Goal: Information Seeking & Learning: Learn about a topic

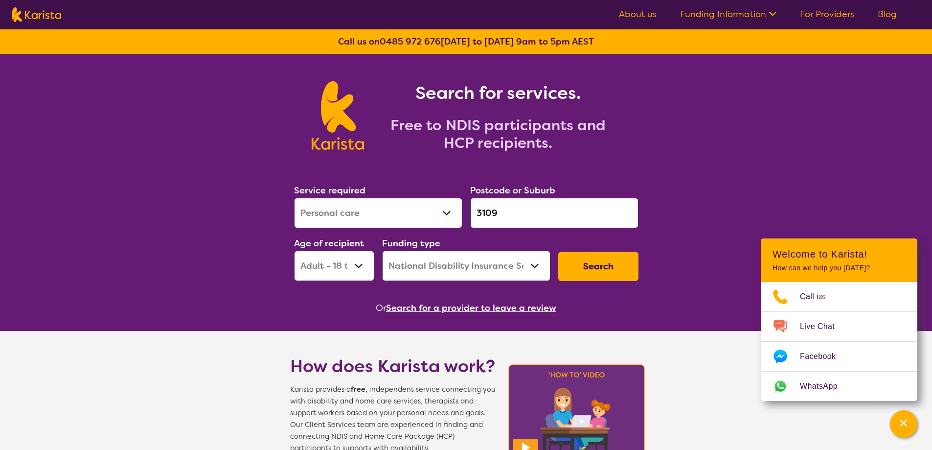
select select "Personal care"
select select "AD"
select select "NDIS"
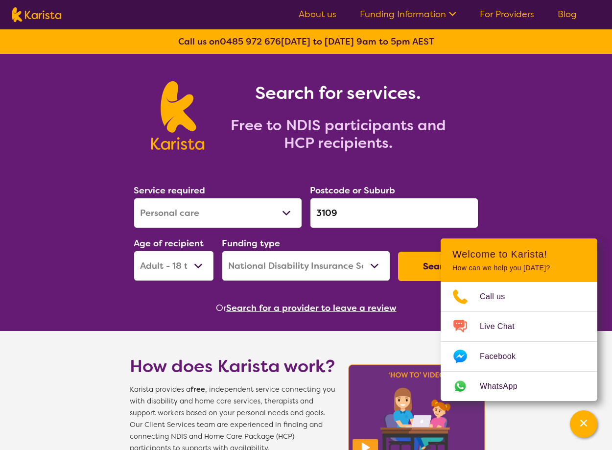
click at [579, 7] on ul "About us Funding Information NDIS - National Disability Insurance Scheme HCP - …" at bounding box center [437, 15] width 301 height 16
click at [584, 13] on ul "About us Funding Information NDIS - National Disability Insurance Scheme HCP - …" at bounding box center [437, 15] width 301 height 16
click at [589, 12] on section "About us Funding Information NDIS - National Disability Insurance Scheme HCP - …" at bounding box center [443, 15] width 313 height 16
click at [591, 14] on section "About us Funding Information NDIS - National Disability Insurance Scheme HCP - …" at bounding box center [443, 15] width 313 height 16
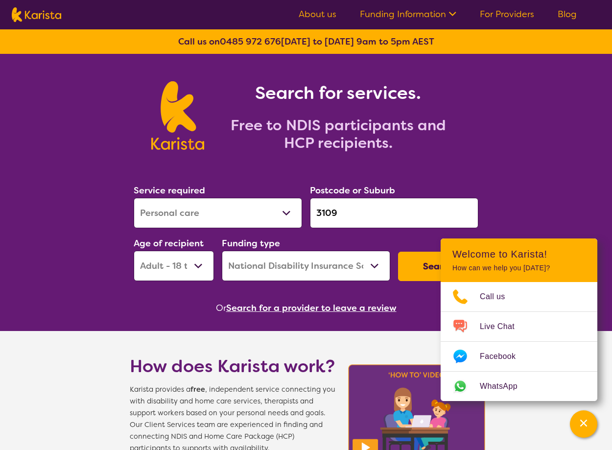
click at [587, 15] on ul "About us Funding Information NDIS - National Disability Insurance Scheme HCP - …" at bounding box center [437, 15] width 301 height 16
click at [538, 129] on div "Search for services. Free to NDIS participants and HCP recipients." at bounding box center [306, 105] width 612 height 102
drag, startPoint x: 583, startPoint y: 427, endPoint x: 533, endPoint y: 410, distance: 53.2
click at [583, 426] on icon "Channel Menu" at bounding box center [584, 423] width 10 height 10
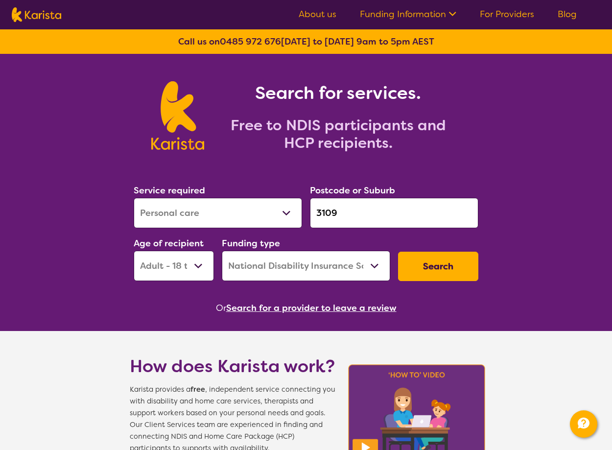
click at [510, 134] on div "Search for services. Free to NDIS participants and HCP recipients." at bounding box center [306, 105] width 612 height 102
click at [473, 103] on div "Search for services. Free to NDIS participants and HCP recipients." at bounding box center [306, 116] width 345 height 70
click at [477, 40] on div "Call us on [PHONE_NUMBER] [DATE] to [DATE] 9am to 5pm AEST" at bounding box center [306, 41] width 612 height 24
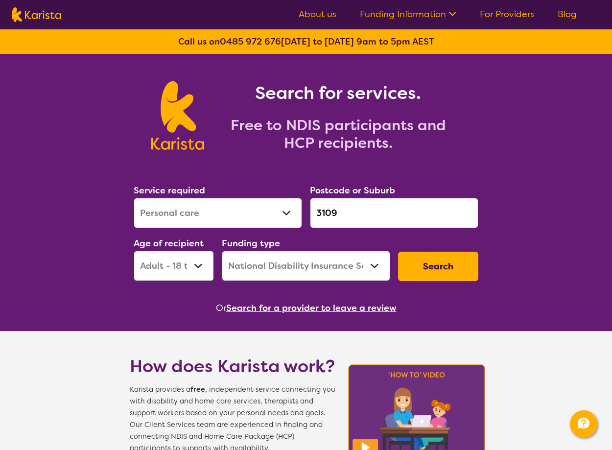
click at [236, 16] on nav "About us Funding Information NDIS - National Disability Insurance Scheme HCP - …" at bounding box center [306, 14] width 612 height 29
click at [454, 14] on icon at bounding box center [452, 14] width 7 height 4
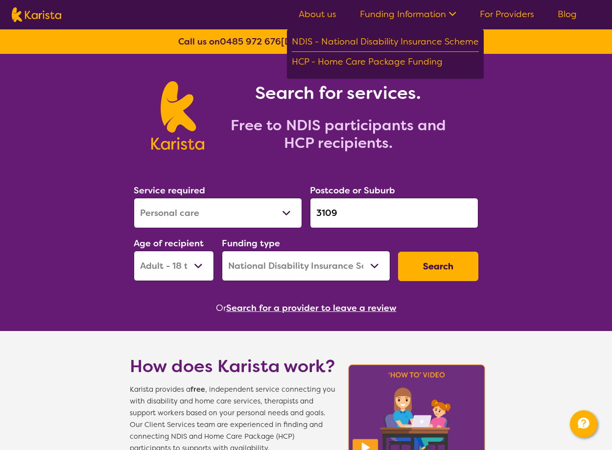
click at [454, 14] on icon at bounding box center [452, 14] width 7 height 4
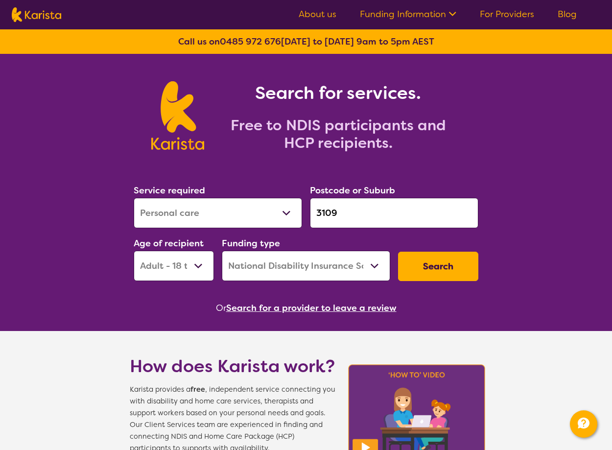
click at [415, 13] on link "Funding Information" at bounding box center [408, 14] width 96 height 12
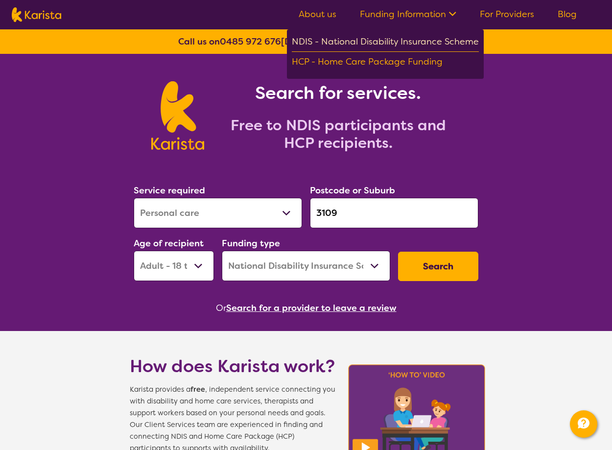
drag, startPoint x: 381, startPoint y: 41, endPoint x: 360, endPoint y: 44, distance: 21.2
click at [360, 44] on div "NDIS - National Disability Insurance Scheme" at bounding box center [385, 43] width 187 height 18
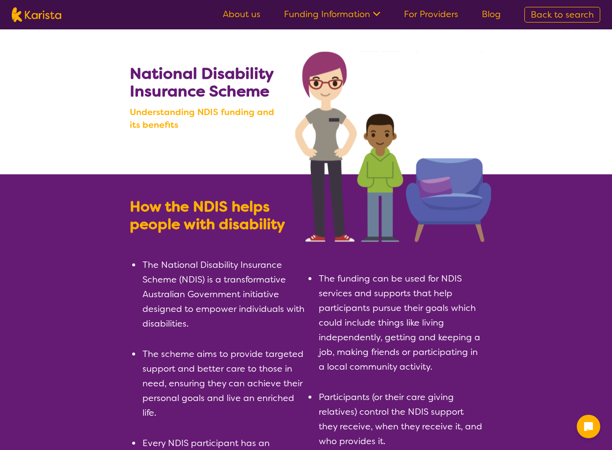
click at [434, 14] on link "For Providers" at bounding box center [431, 14] width 54 height 12
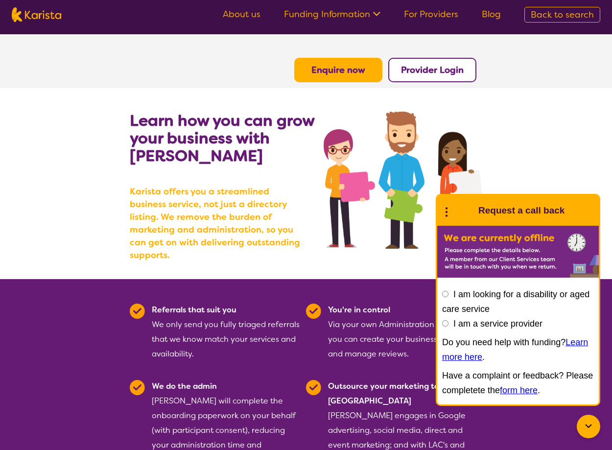
click at [239, 11] on link "About us" at bounding box center [242, 14] width 38 height 12
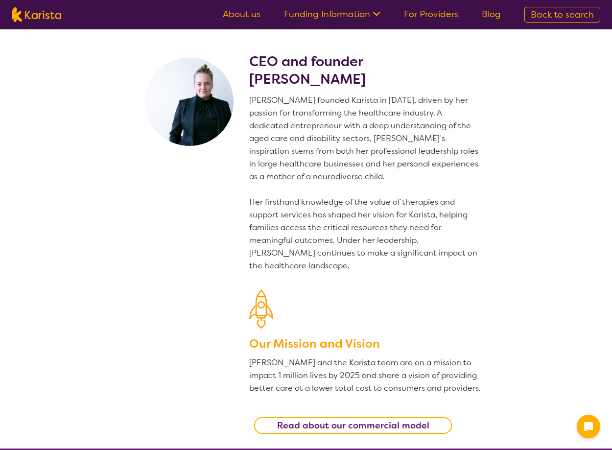
click at [49, 15] on img at bounding box center [36, 14] width 49 height 15
select select "Personal care"
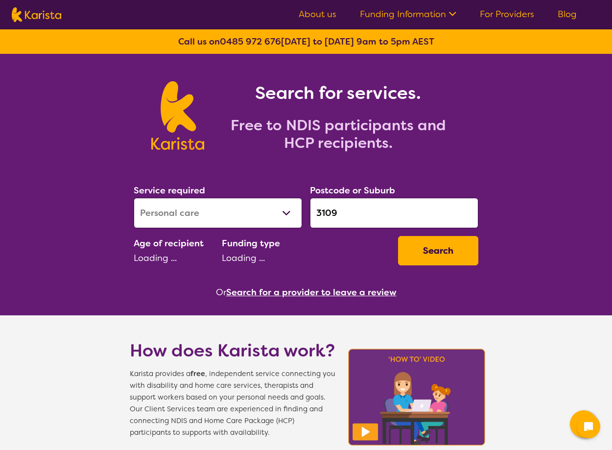
select select "AD"
select select "NDIS"
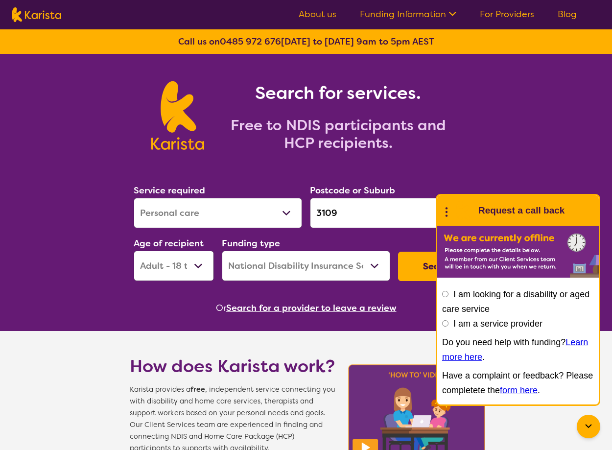
click at [587, 427] on icon at bounding box center [588, 426] width 12 height 12
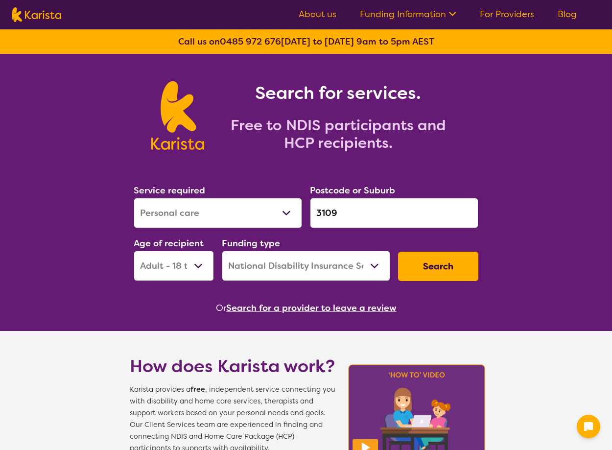
click at [349, 278] on select "Home Care Package (HCP) National Disability Insurance Scheme (NDIS) I don't know" at bounding box center [306, 266] width 168 height 30
click at [372, 268] on select "Home Care Package (HCP) National Disability Insurance Scheme (NDIS) I don't know" at bounding box center [306, 266] width 168 height 30
click at [452, 10] on icon at bounding box center [451, 13] width 10 height 10
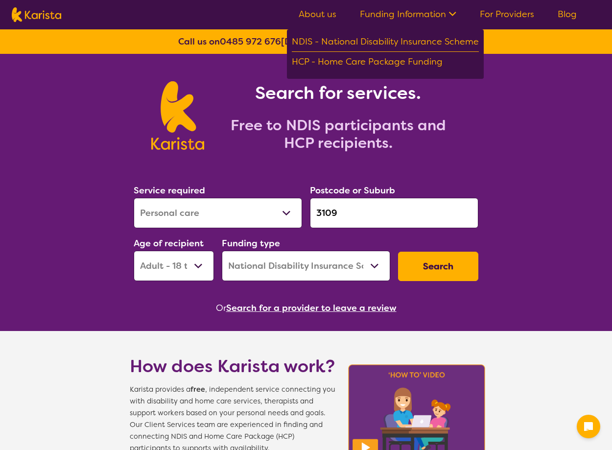
click at [452, 10] on icon at bounding box center [451, 13] width 10 height 10
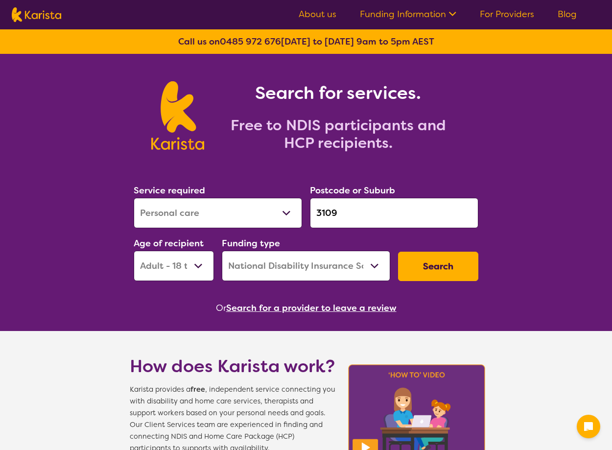
click at [515, 16] on link "For Providers" at bounding box center [507, 14] width 54 height 12
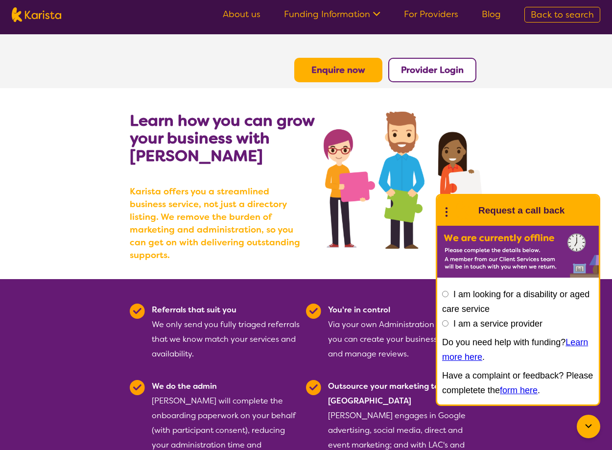
click at [585, 423] on icon at bounding box center [588, 426] width 12 height 12
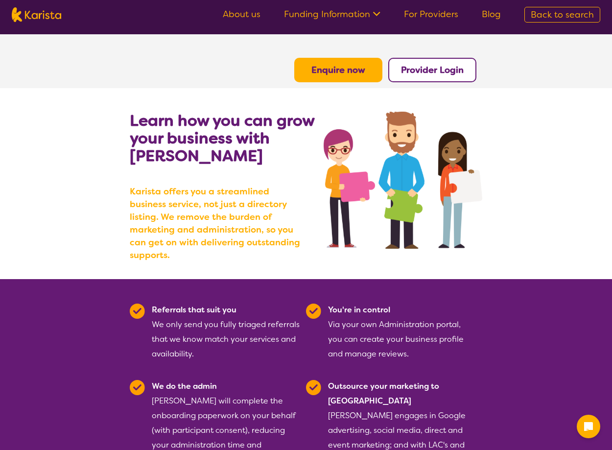
click at [501, 16] on link "Blog" at bounding box center [491, 14] width 19 height 12
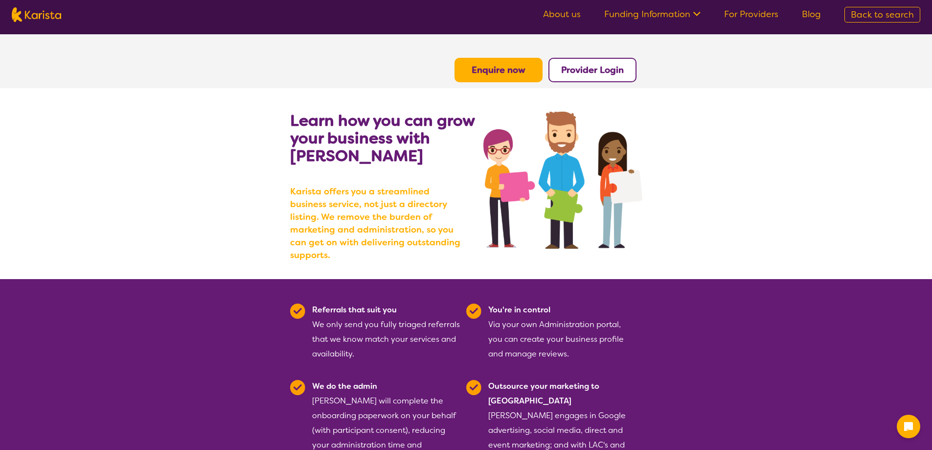
click at [48, 18] on img at bounding box center [36, 14] width 49 height 15
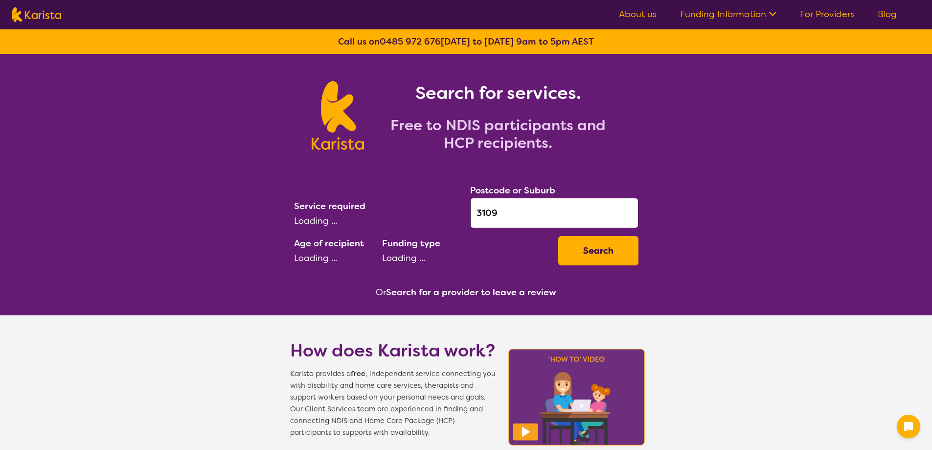
select select "Personal care"
select select "AD"
select select "NDIS"
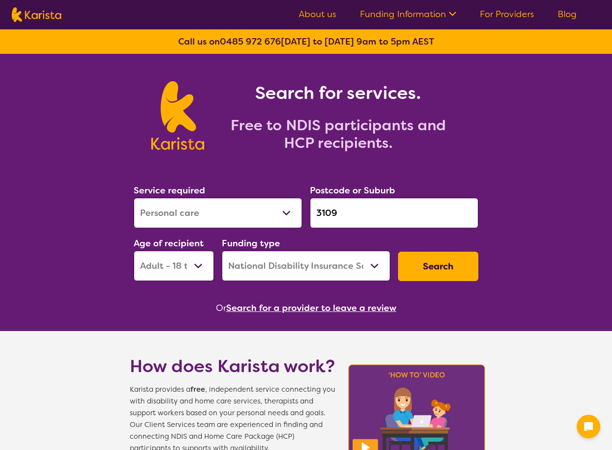
click at [94, 16] on nav "About us Funding Information NDIS - National Disability Insurance Scheme HCP - …" at bounding box center [306, 14] width 612 height 29
click at [35, 14] on img at bounding box center [36, 14] width 49 height 15
click at [46, 12] on img at bounding box center [36, 14] width 49 height 15
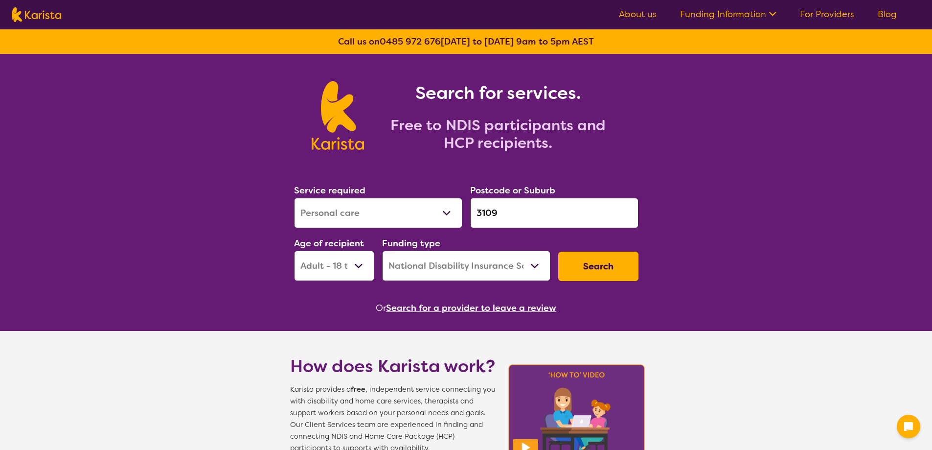
select select "Personal care"
select select "AD"
select select "NDIS"
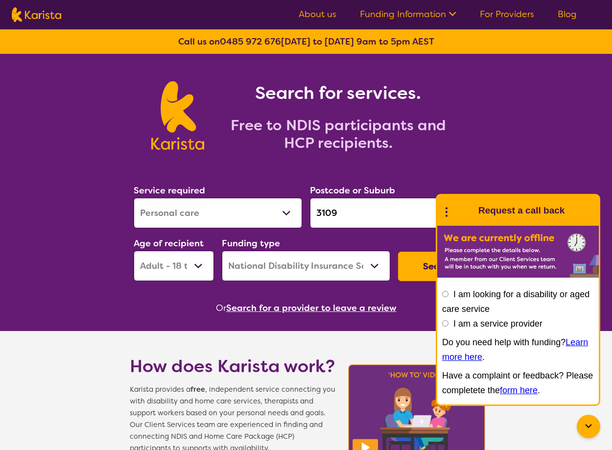
drag, startPoint x: 590, startPoint y: 420, endPoint x: 606, endPoint y: 416, distance: 16.4
click at [592, 420] on icon at bounding box center [588, 426] width 12 height 12
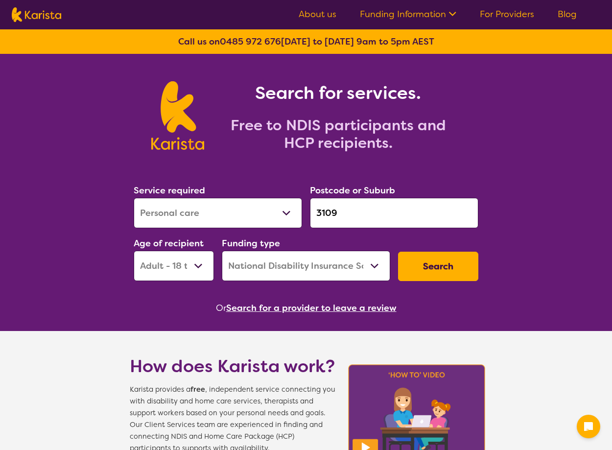
click at [320, 22] on ul "About us Funding Information NDIS - National Disability Insurance Scheme HCP - …" at bounding box center [437, 15] width 301 height 16
click at [310, 267] on select "Home Care Package (HCP) National Disability Insurance Scheme (NDIS) I don't know" at bounding box center [306, 266] width 168 height 30
click at [319, 273] on select "Home Care Package (HCP) National Disability Insurance Scheme (NDIS) I don't know" at bounding box center [306, 266] width 168 height 30
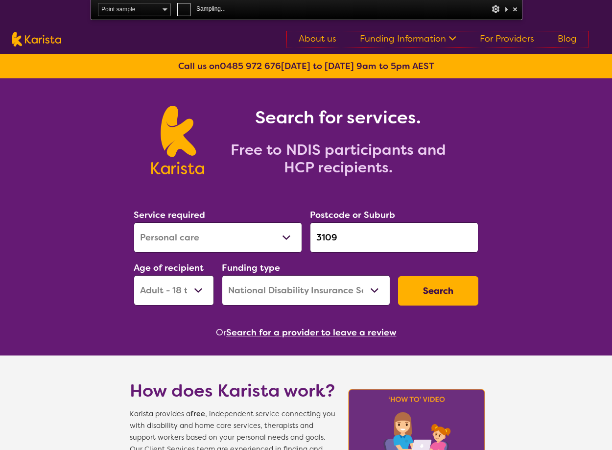
click at [547, 37] on ul "About us Funding Information NDIS - National Disability Insurance Scheme HCP - …" at bounding box center [437, 39] width 301 height 16
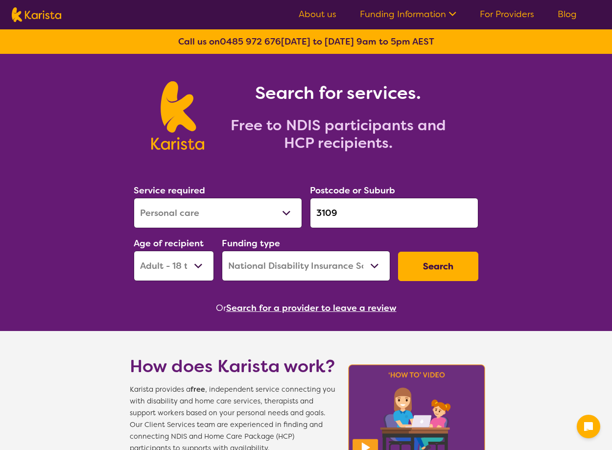
click at [508, 11] on link "For Providers" at bounding box center [507, 14] width 54 height 12
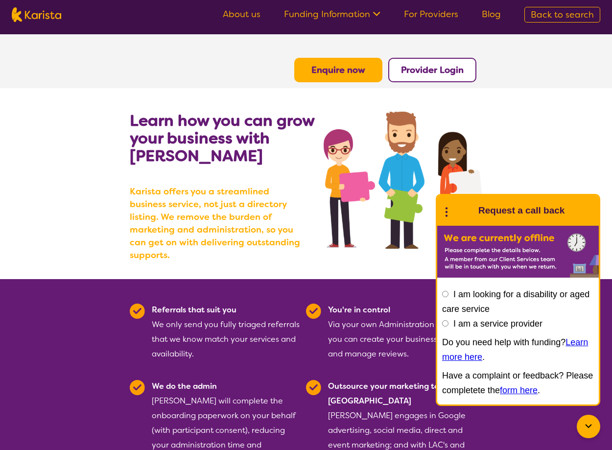
click at [586, 430] on icon at bounding box center [588, 426] width 12 height 12
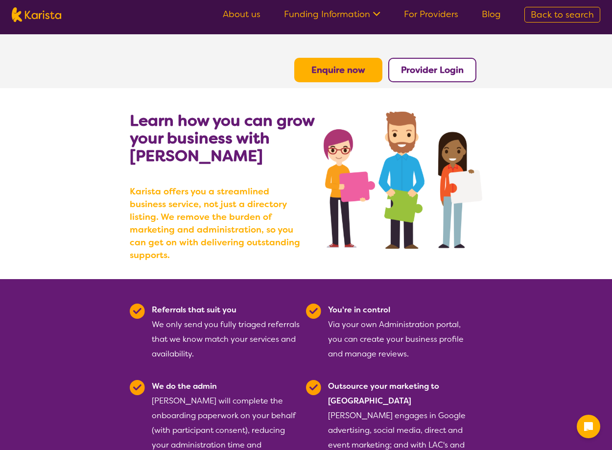
click at [358, 73] on b "Enquire now" at bounding box center [338, 70] width 54 height 12
click at [436, 69] on b "Provider Login" at bounding box center [432, 70] width 63 height 12
click at [501, 15] on link "Blog" at bounding box center [491, 14] width 19 height 12
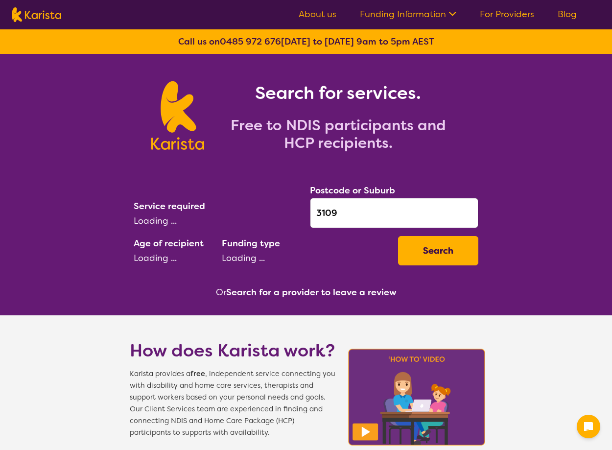
select select "Personal care"
select select "AD"
select select "NDIS"
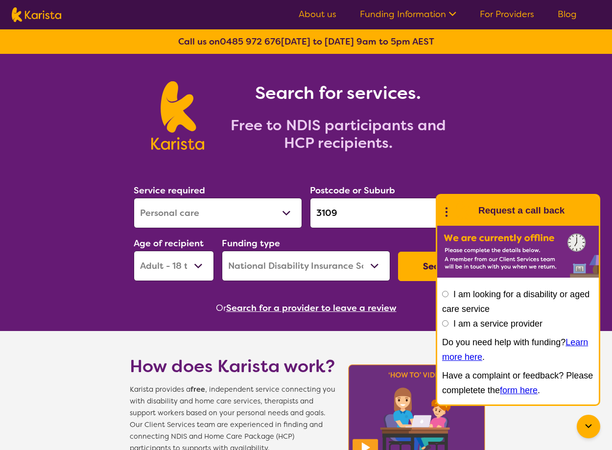
click at [583, 426] on icon at bounding box center [588, 426] width 12 height 12
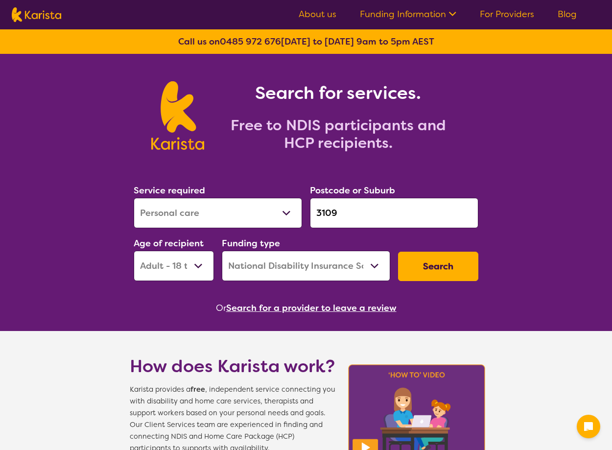
click at [373, 265] on select "Home Care Package (HCP) National Disability Insurance Scheme (NDIS) I don't know" at bounding box center [306, 266] width 168 height 30
drag, startPoint x: 170, startPoint y: 41, endPoint x: 459, endPoint y: 40, distance: 289.3
click at [459, 40] on div "Call us on [PHONE_NUMBER] [DATE] to [DATE] 9am to 5pm AEST" at bounding box center [306, 41] width 612 height 24
copy b "Call us on [PHONE_NUMBER] [DATE] to [DATE] 9am to 5pm AEST"
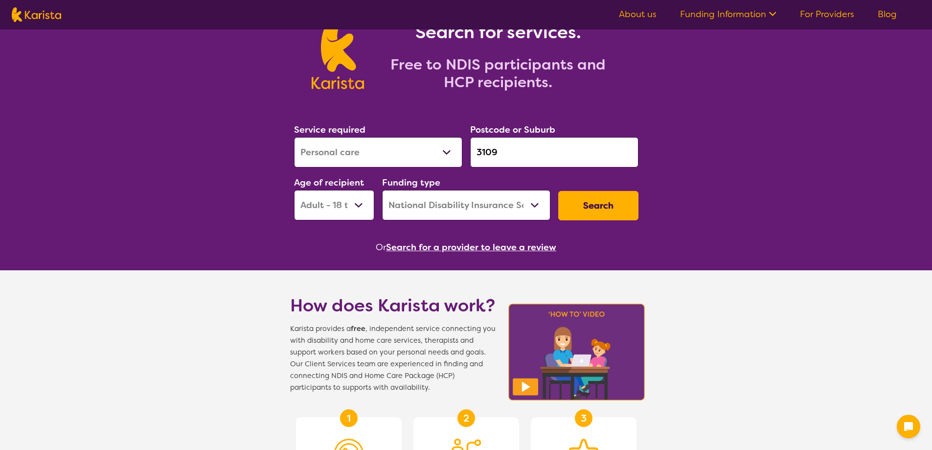
scroll to position [49, 0]
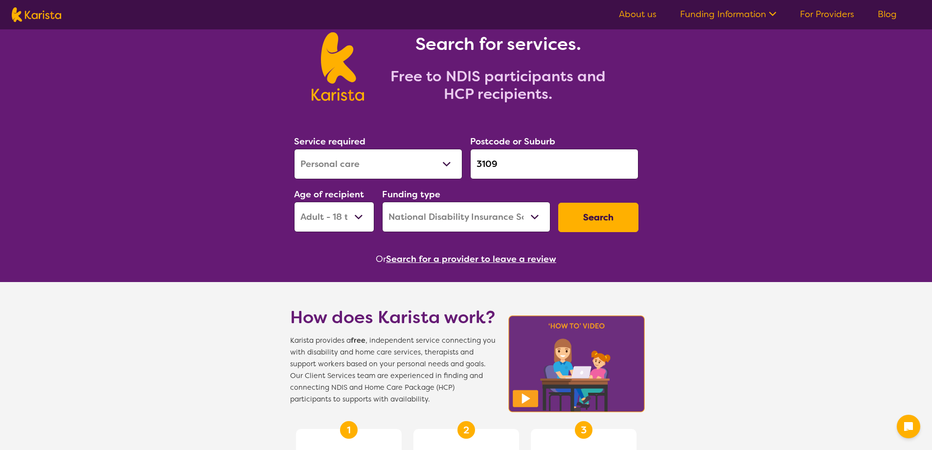
click at [522, 399] on img at bounding box center [577, 363] width 143 height 103
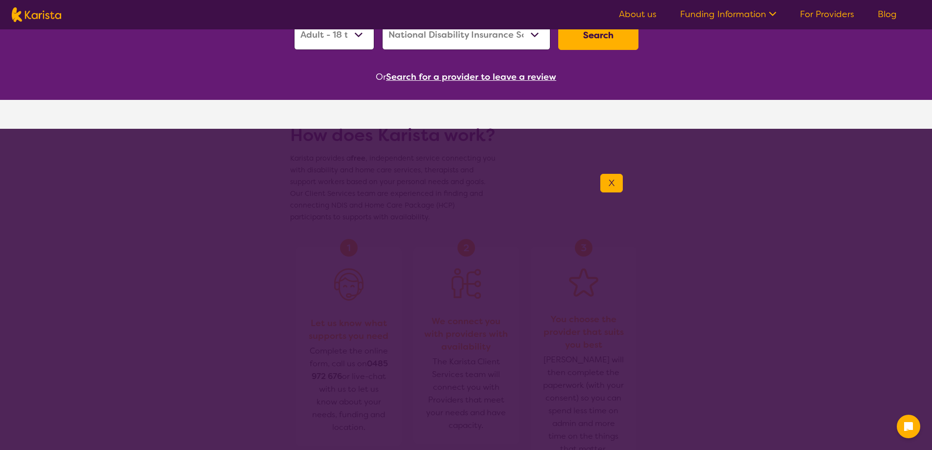
scroll to position [245, 0]
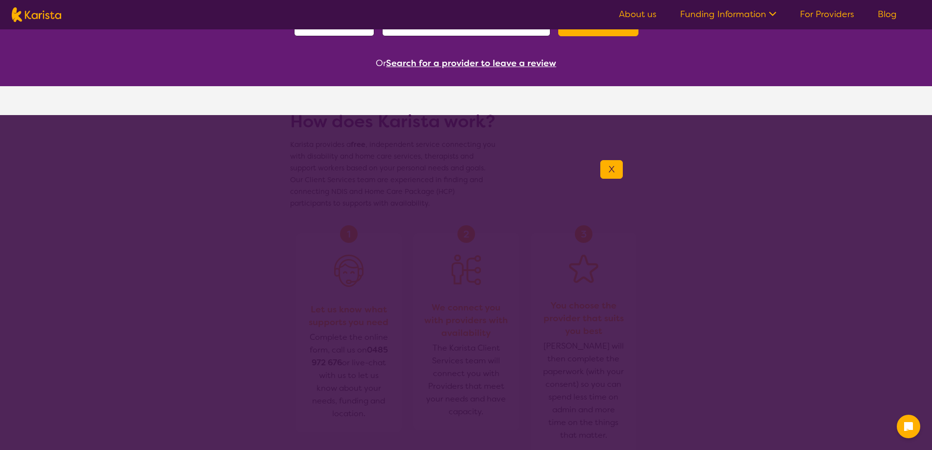
click at [615, 165] on button "X" at bounding box center [612, 169] width 23 height 19
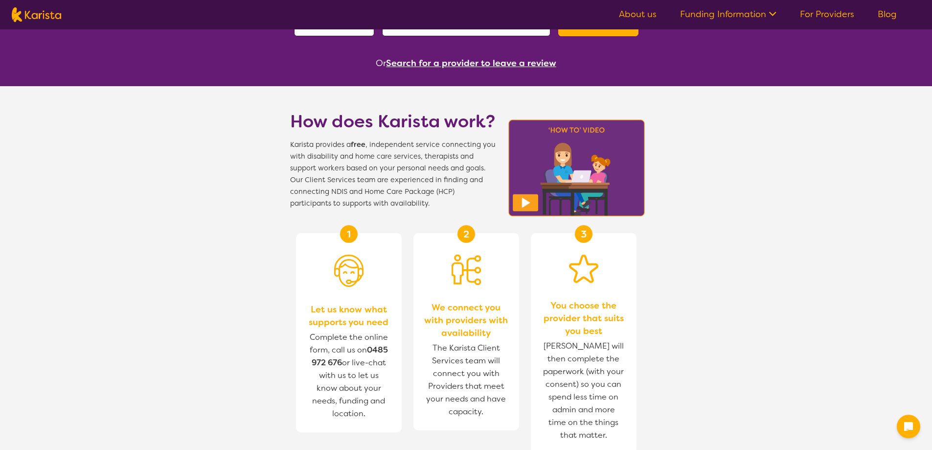
click at [570, 169] on img at bounding box center [577, 167] width 143 height 103
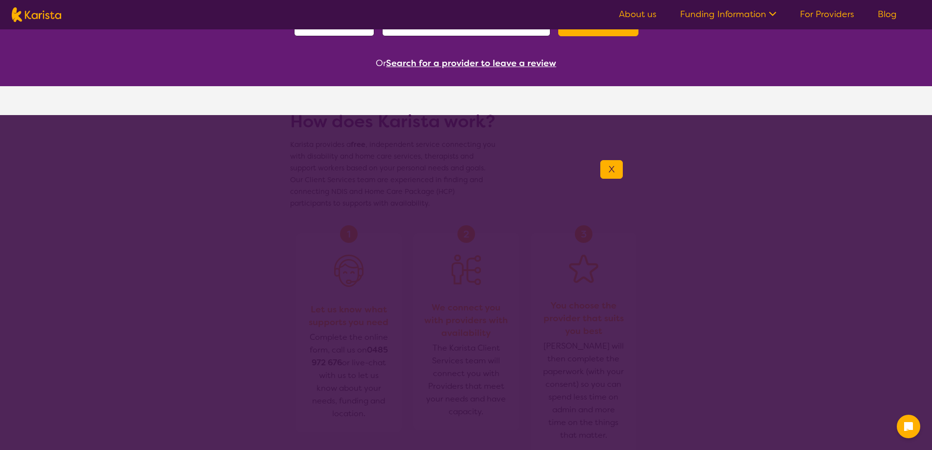
click at [619, 253] on div "X" at bounding box center [466, 340] width 932 height 450
click at [601, 174] on button "X" at bounding box center [612, 169] width 23 height 19
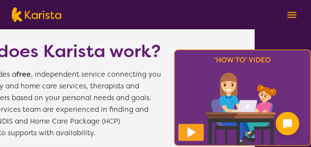
scroll to position [329, 59]
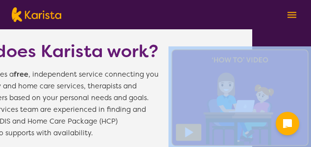
drag, startPoint x: 286, startPoint y: 124, endPoint x: 275, endPoint y: 48, distance: 76.6
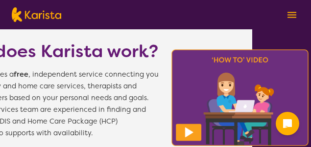
click at [281, 121] on icon at bounding box center [287, 124] width 12 height 12
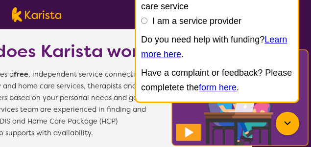
click at [288, 121] on icon at bounding box center [287, 124] width 12 height 12
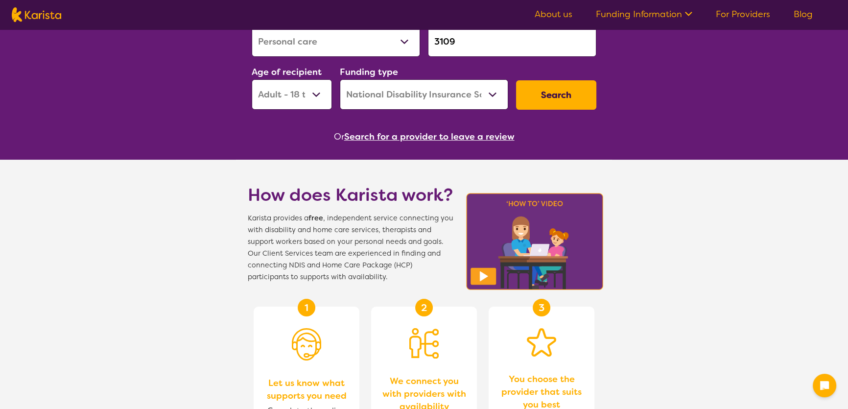
scroll to position [0, 0]
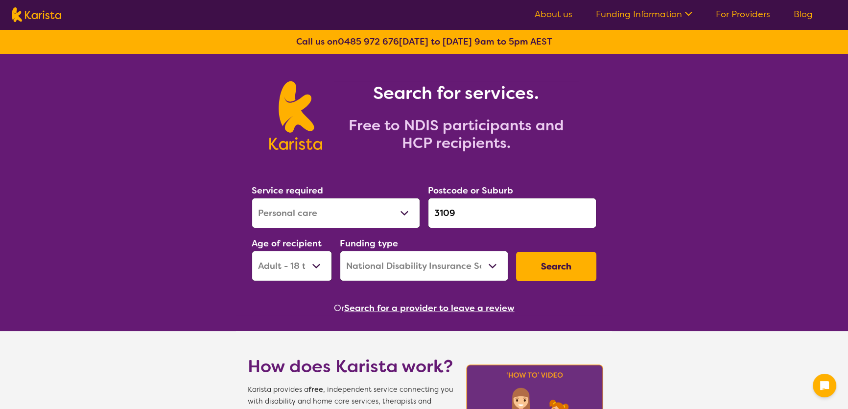
click at [425, 268] on select "Home Care Package (HCP) National Disability Insurance Scheme (NDIS) I don't know" at bounding box center [424, 266] width 168 height 30
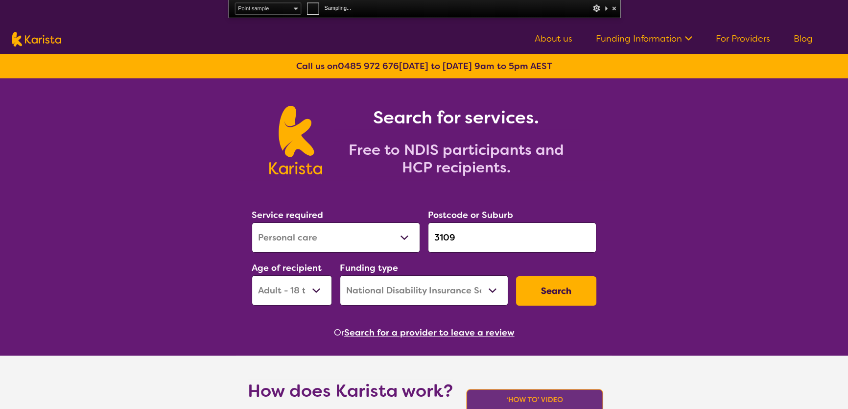
click at [619, 146] on div "Search for services. Free to NDIS participants and HCP recipients." at bounding box center [424, 129] width 848 height 102
click at [386, 8] on span "#651A74" at bounding box center [390, 7] width 26 height 11
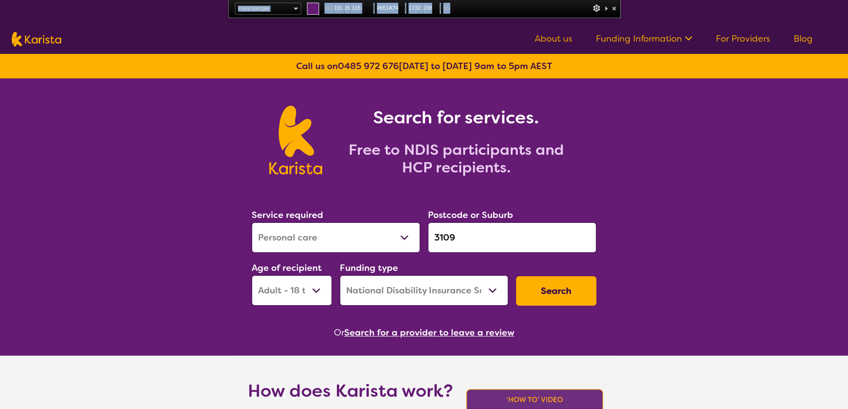
click at [386, 8] on span "#651A74" at bounding box center [390, 7] width 26 height 11
click at [392, 10] on span "#651A74" at bounding box center [390, 7] width 26 height 11
click at [493, 290] on select "Home Care Package (HCP) National Disability Insurance Scheme (NDIS) I don't know" at bounding box center [424, 290] width 168 height 30
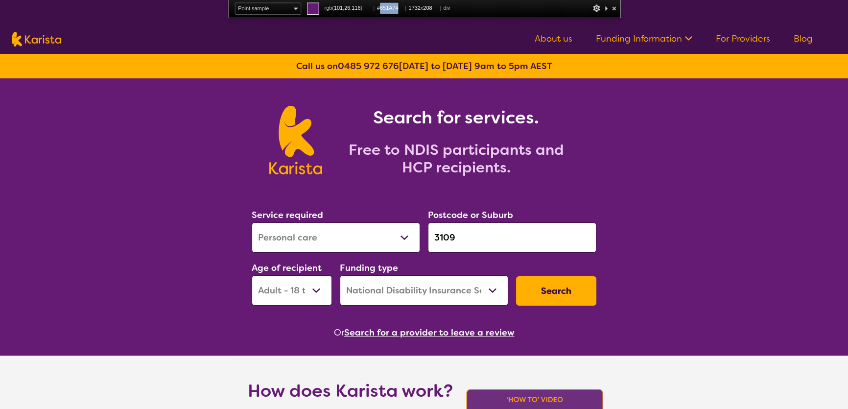
click at [494, 291] on select "Home Care Package (HCP) National Disability Insurance Scheme (NDIS) I don't know" at bounding box center [424, 290] width 168 height 30
click at [494, 292] on select "Home Care Package (HCP) National Disability Insurance Scheme (NDIS) I don't know" at bounding box center [424, 290] width 168 height 30
